Goal: Find specific page/section: Find specific page/section

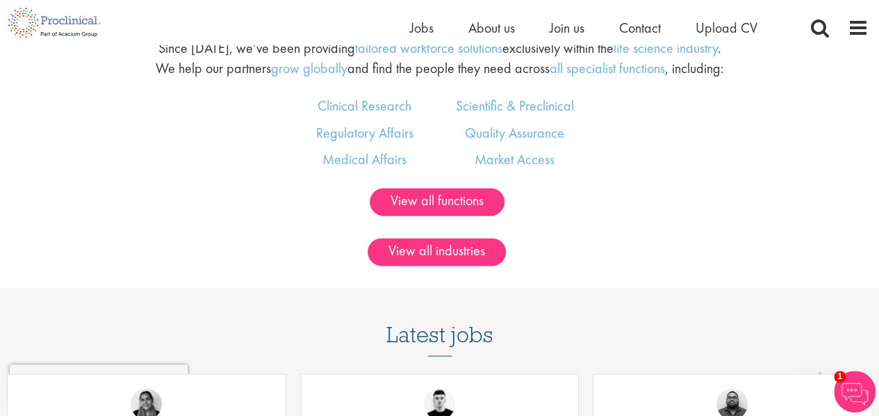
scroll to position [834, 0]
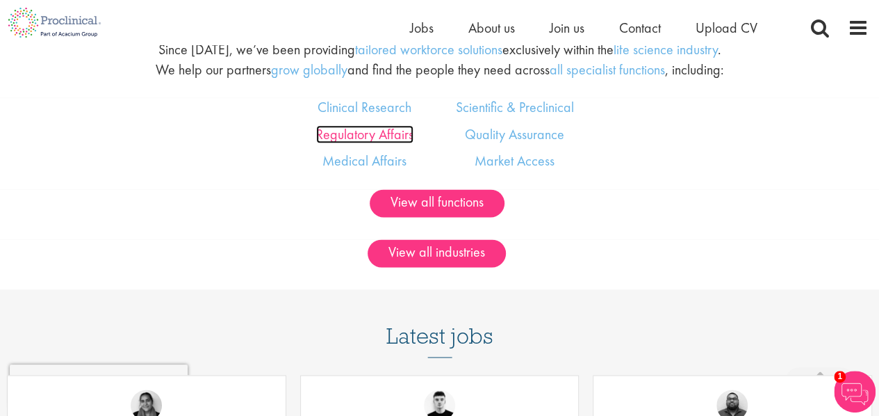
click at [341, 130] on link "Regulatory Affairs" at bounding box center [364, 134] width 97 height 18
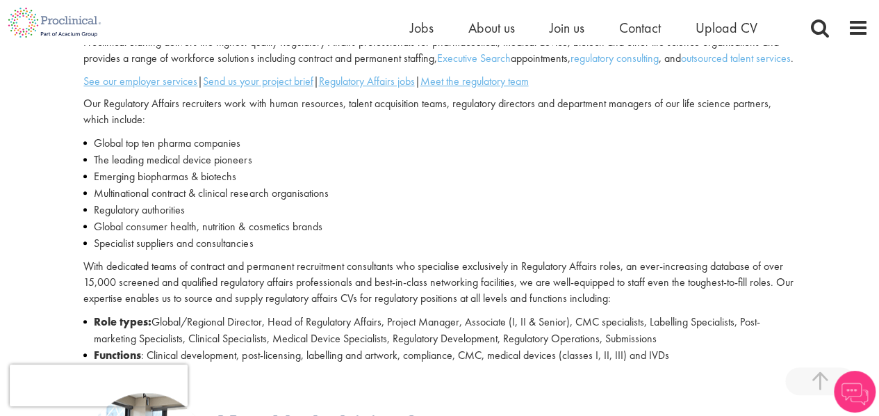
scroll to position [348, 0]
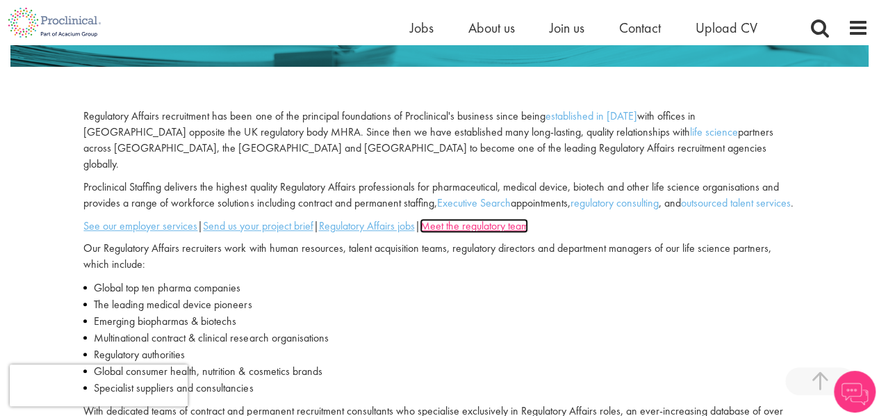
click at [528, 223] on u "Meet the regulatory team" at bounding box center [474, 225] width 108 height 15
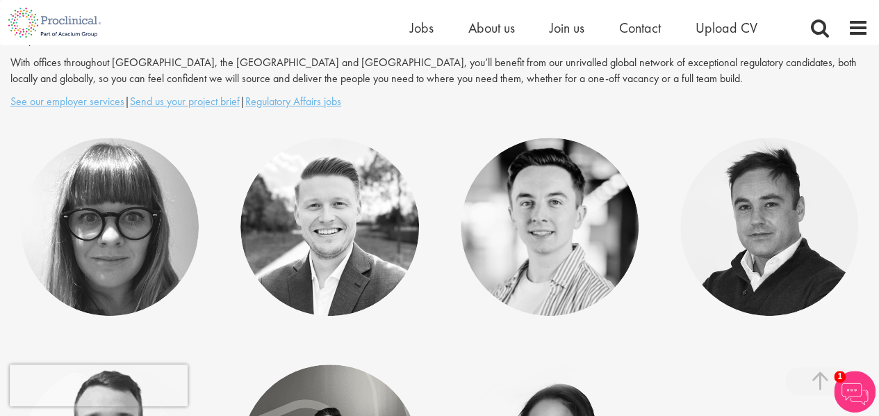
scroll to position [278, 0]
